Goal: Check status: Check status

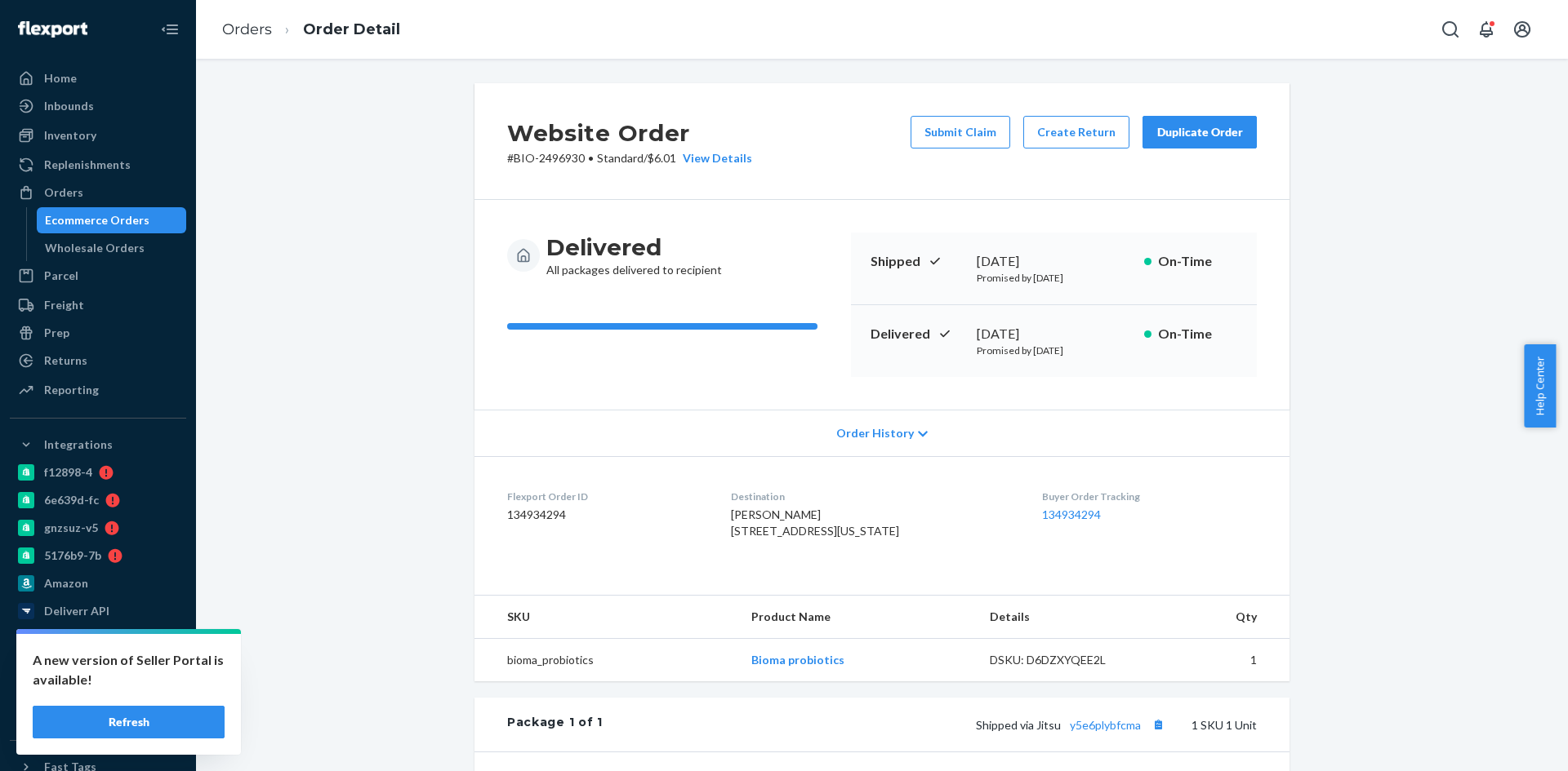
scroll to position [344, 0]
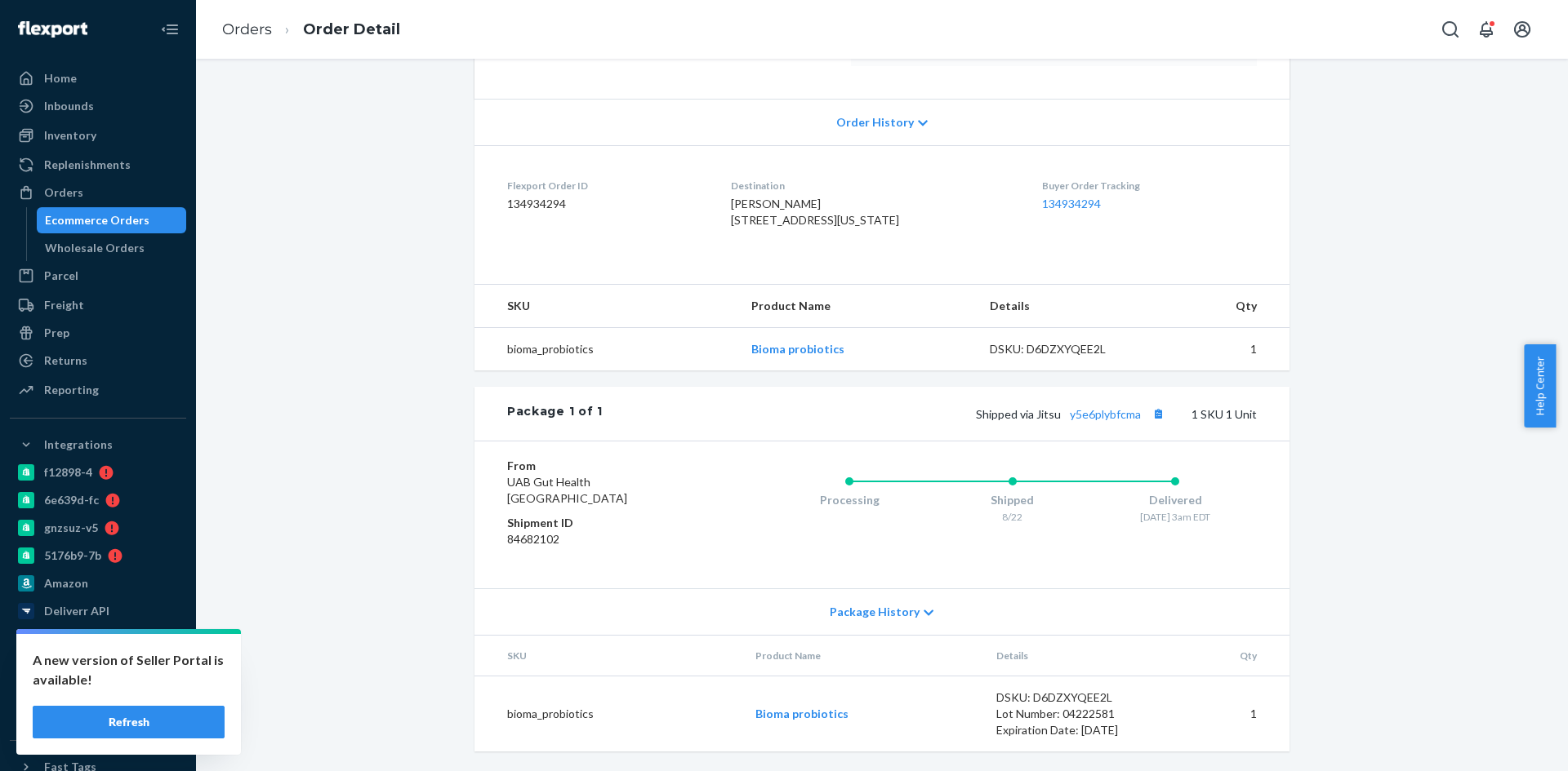
click at [96, 216] on div "Orders Ecommerce Orders Wholesale Orders" at bounding box center [98, 220] width 176 height 82
click at [93, 222] on div "Ecommerce Orders" at bounding box center [97, 220] width 104 height 17
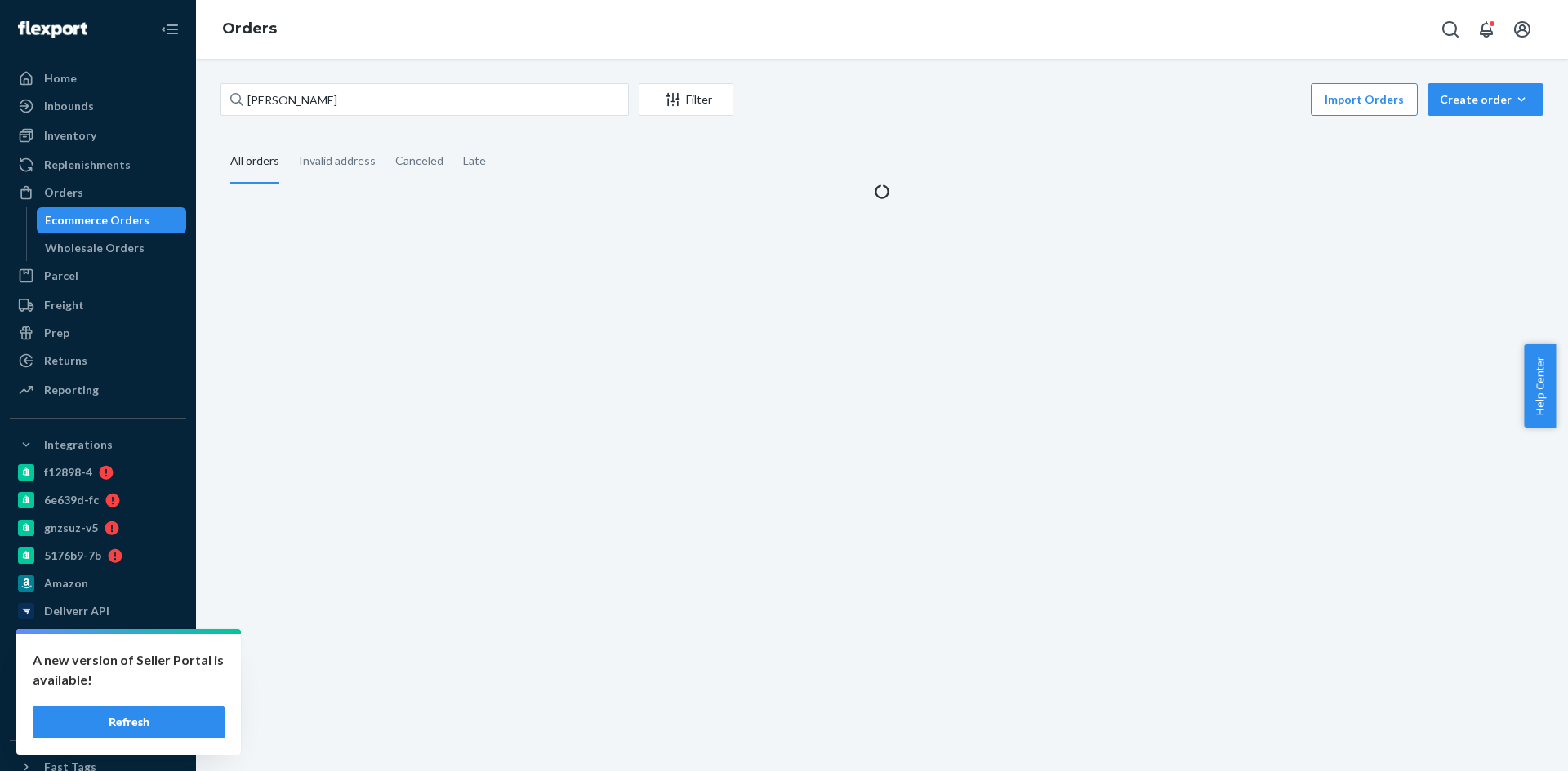
click at [93, 222] on div "Ecommerce Orders" at bounding box center [97, 220] width 104 height 17
click at [341, 96] on input "[PERSON_NAME]" at bounding box center [424, 99] width 408 height 33
paste input "2766173"
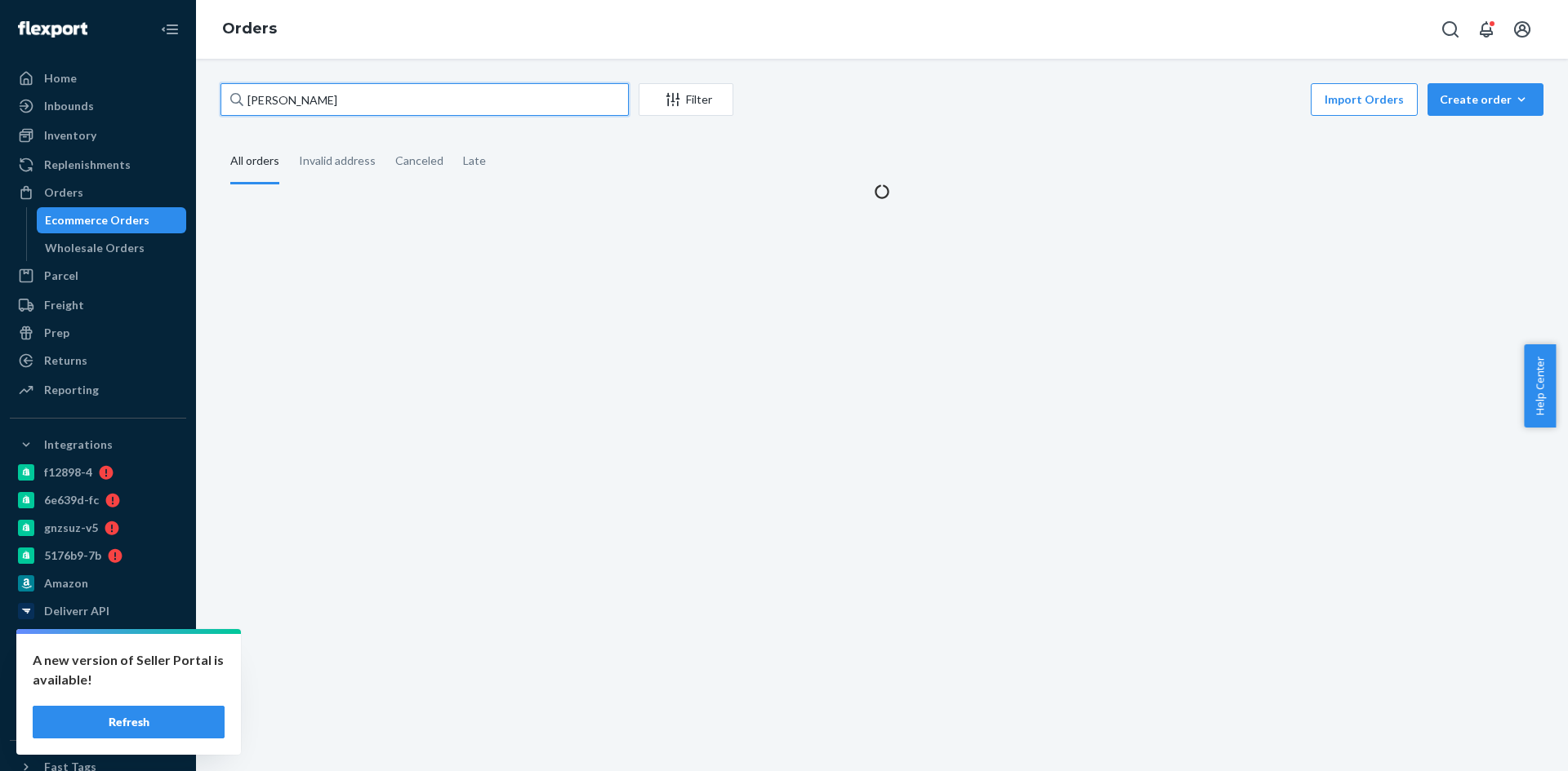
type input "2766173"
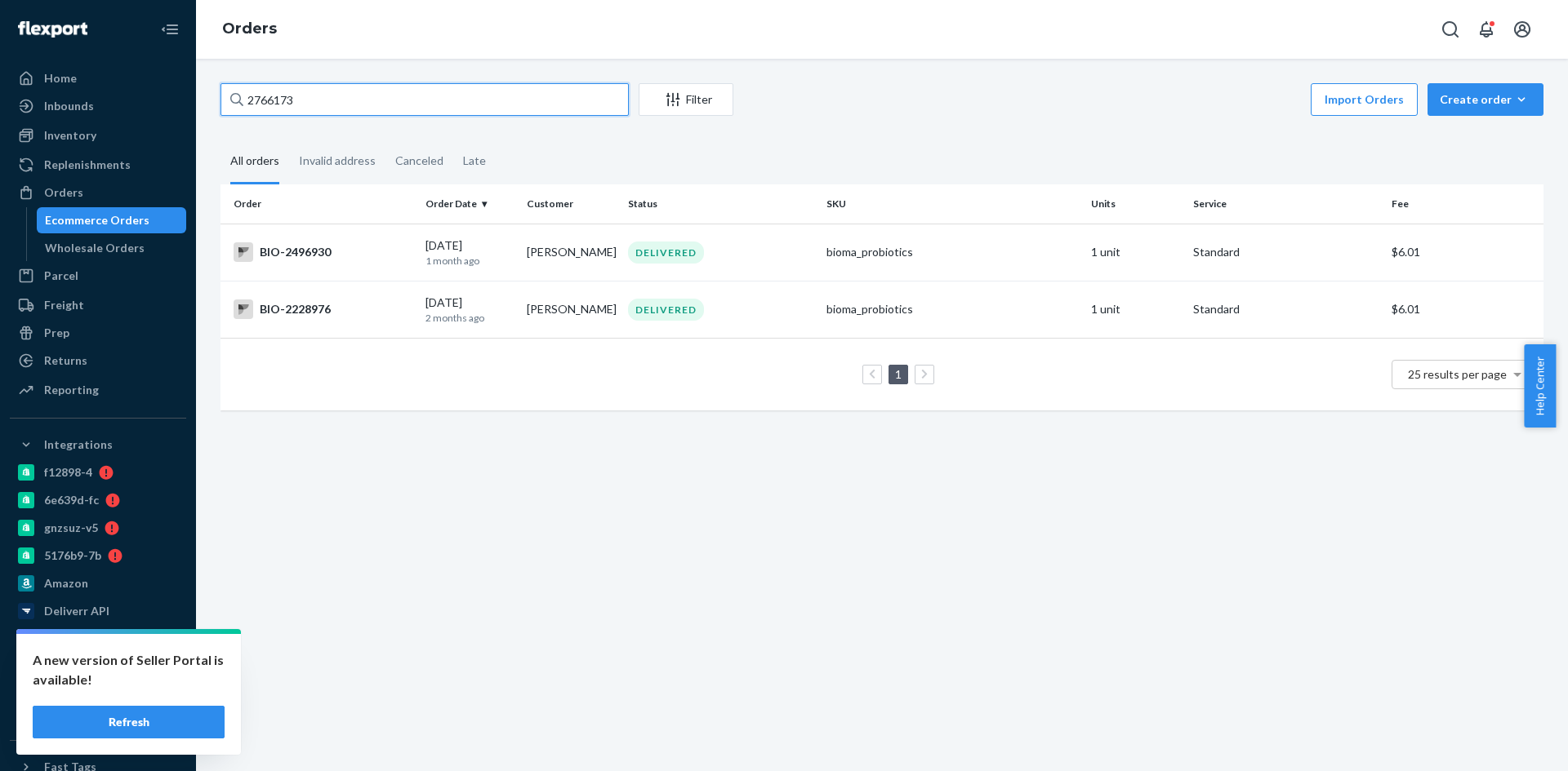
click at [353, 90] on input "2766173" at bounding box center [424, 99] width 408 height 33
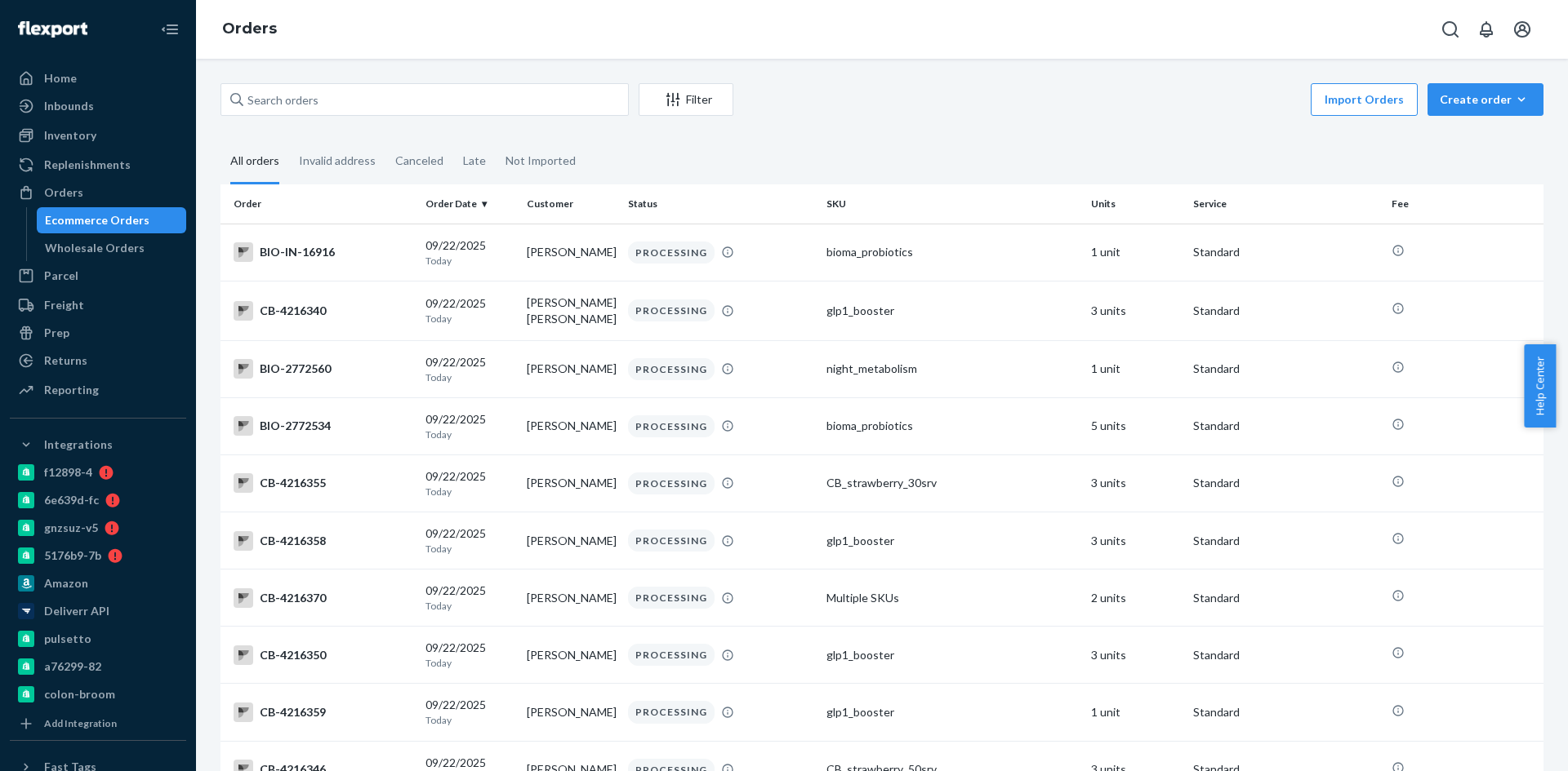
click at [433, 102] on div "Filter Import Orders Create order Ecommerce order Removal order All orders Inva…" at bounding box center [882, 415] width 1372 height 713
click at [433, 107] on input "text" at bounding box center [424, 99] width 408 height 33
paste input "2766173"
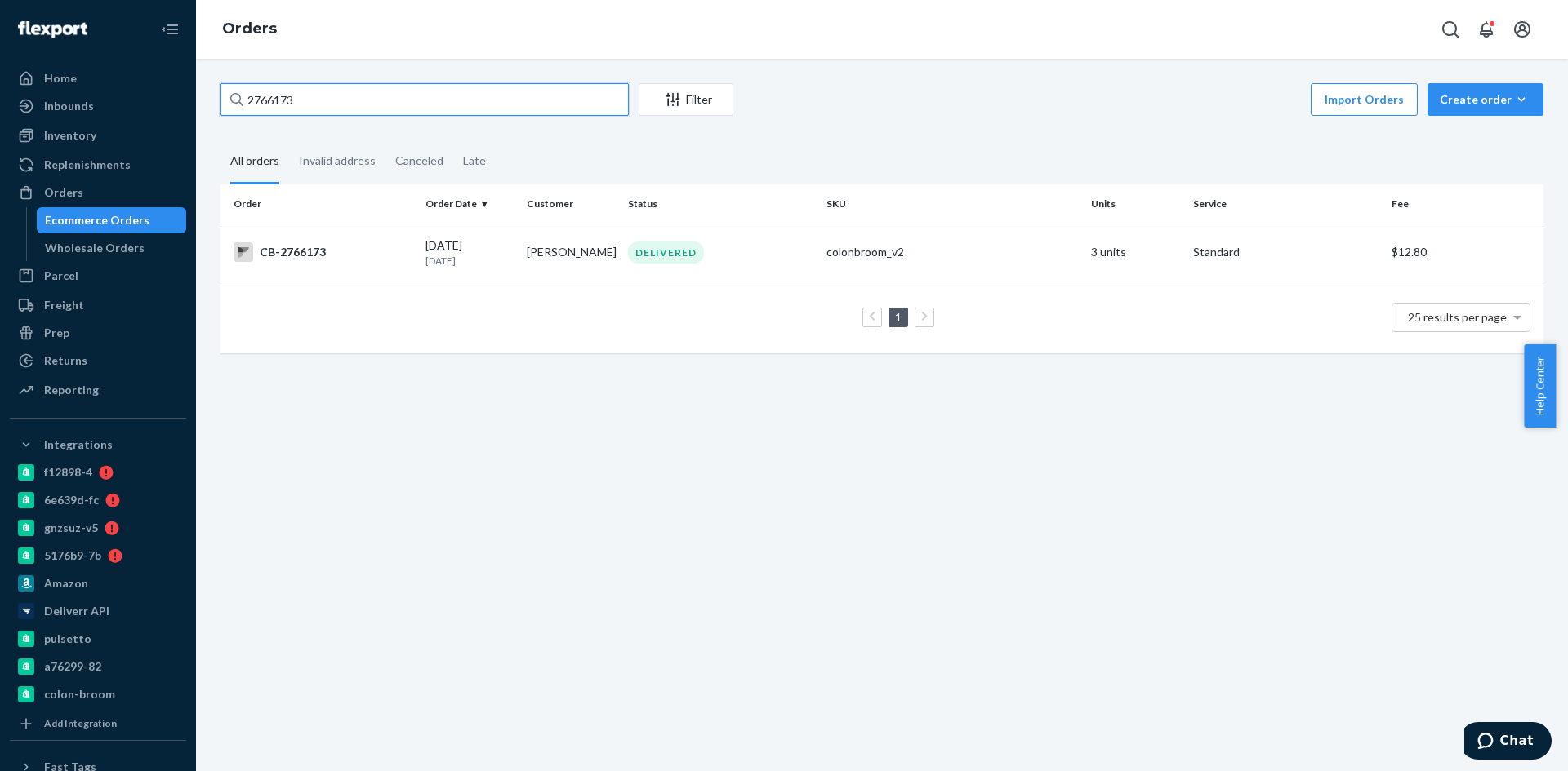
click at [308, 98] on input "2766173" at bounding box center [424, 99] width 408 height 33
paste input "Dina Dillon"
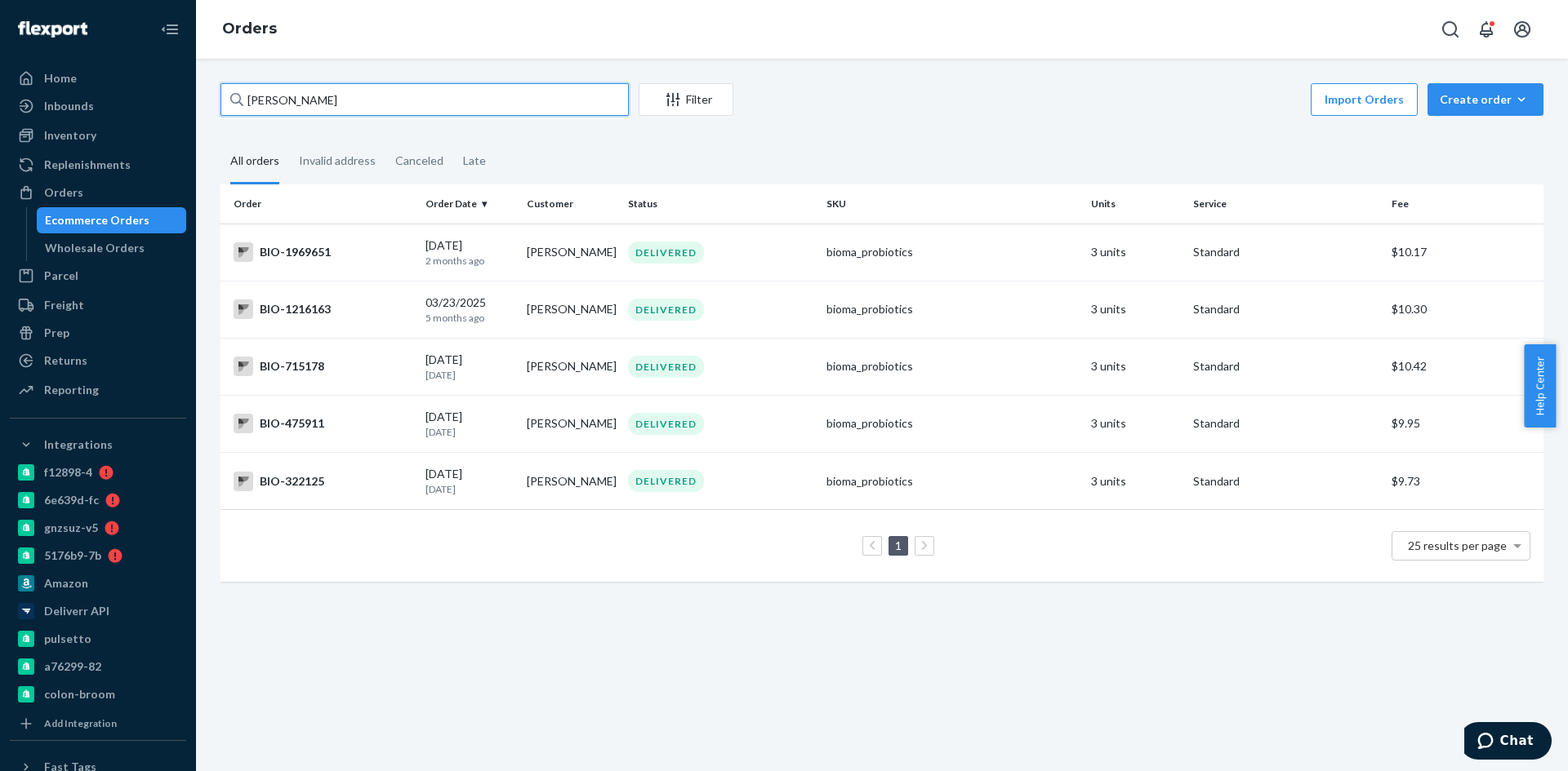
click at [260, 102] on input "Dina Dillon" at bounding box center [424, 99] width 408 height 33
drag, startPoint x: 268, startPoint y: 101, endPoint x: 213, endPoint y: 94, distance: 55.4
click at [213, 94] on div "Dina Dillon Filter Import Orders Create order Ecommerce order Removal order All…" at bounding box center [882, 340] width 1348 height 515
type input "Dina Dillon"
